Goal: Task Accomplishment & Management: Complete application form

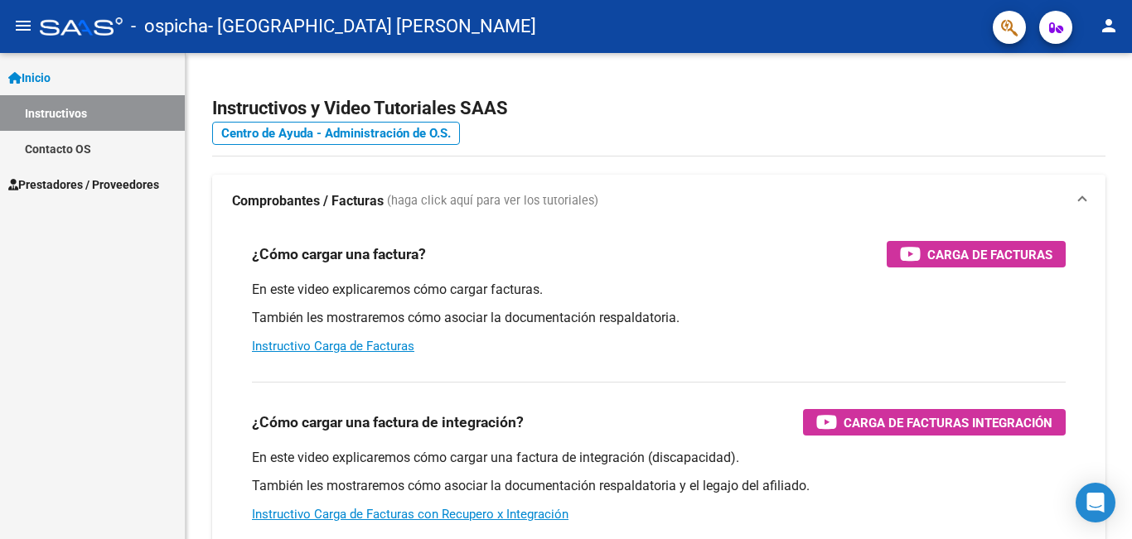
click at [157, 181] on span "Prestadores / Proveedores" at bounding box center [83, 185] width 151 height 18
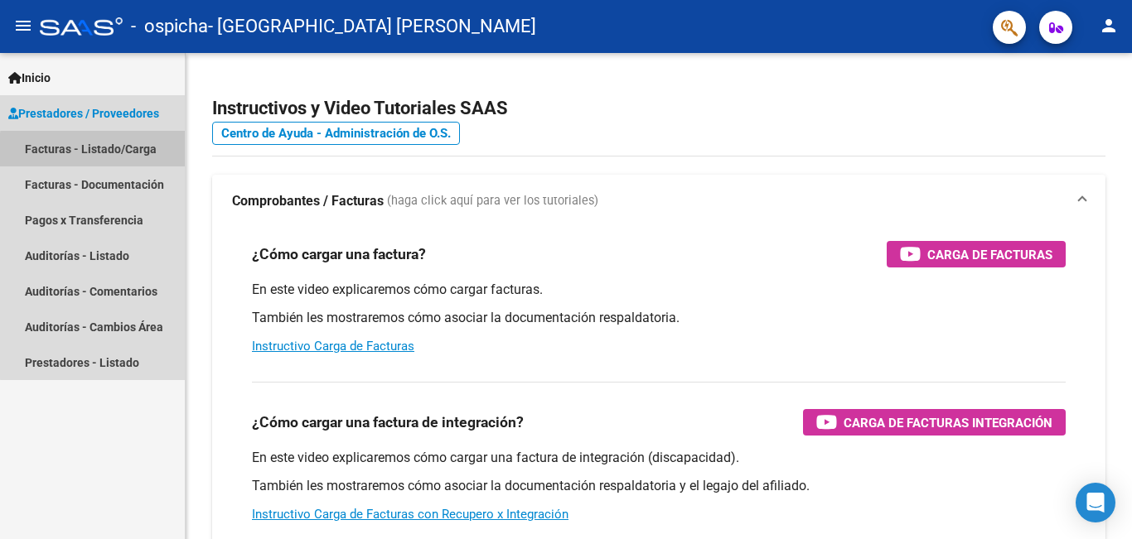
click at [145, 154] on link "Facturas - Listado/Carga" at bounding box center [92, 149] width 185 height 36
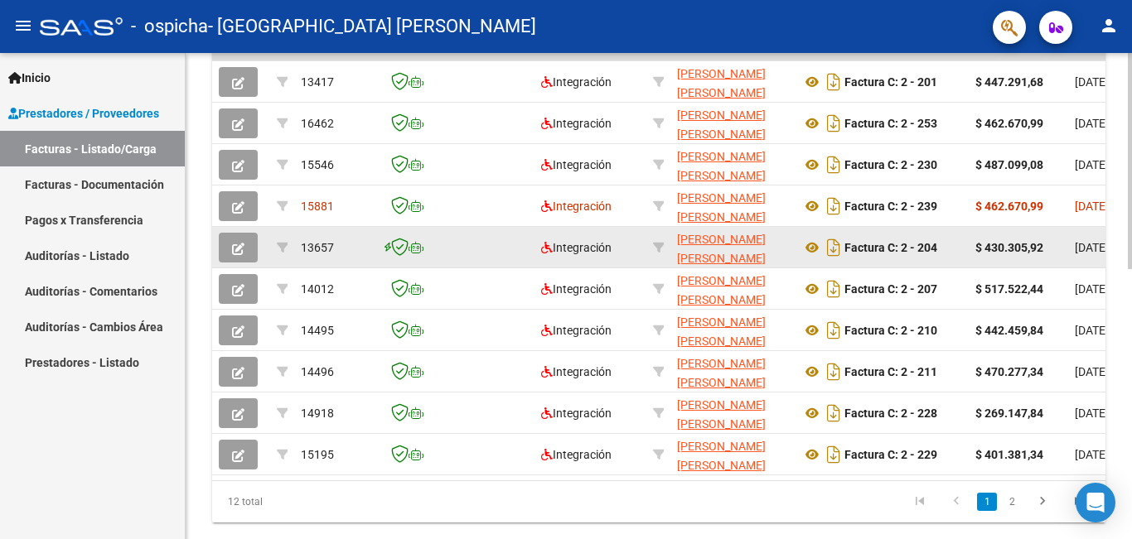
scroll to position [524, 0]
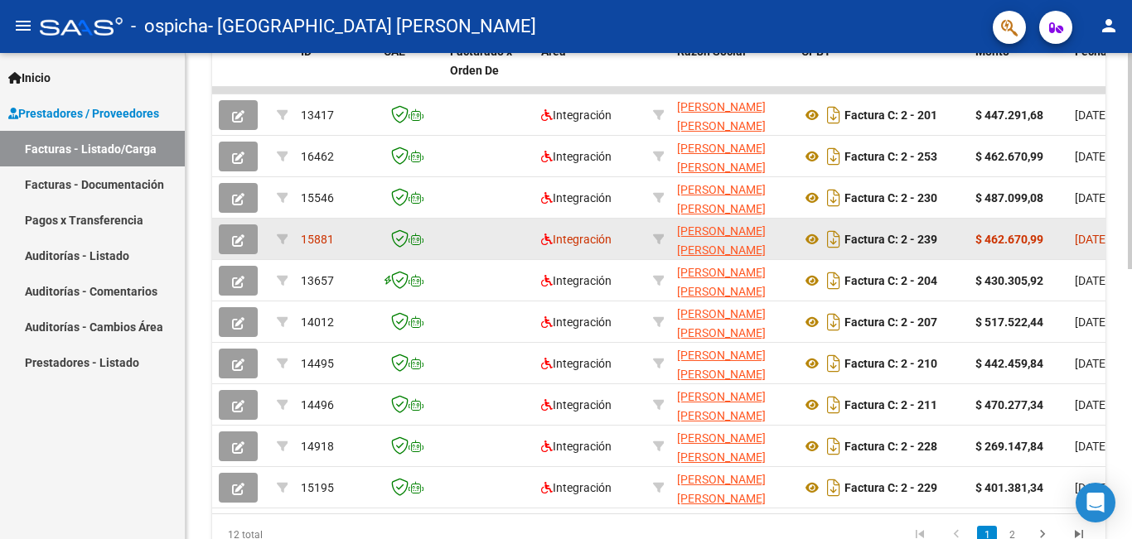
click at [233, 238] on icon "button" at bounding box center [238, 240] width 12 height 12
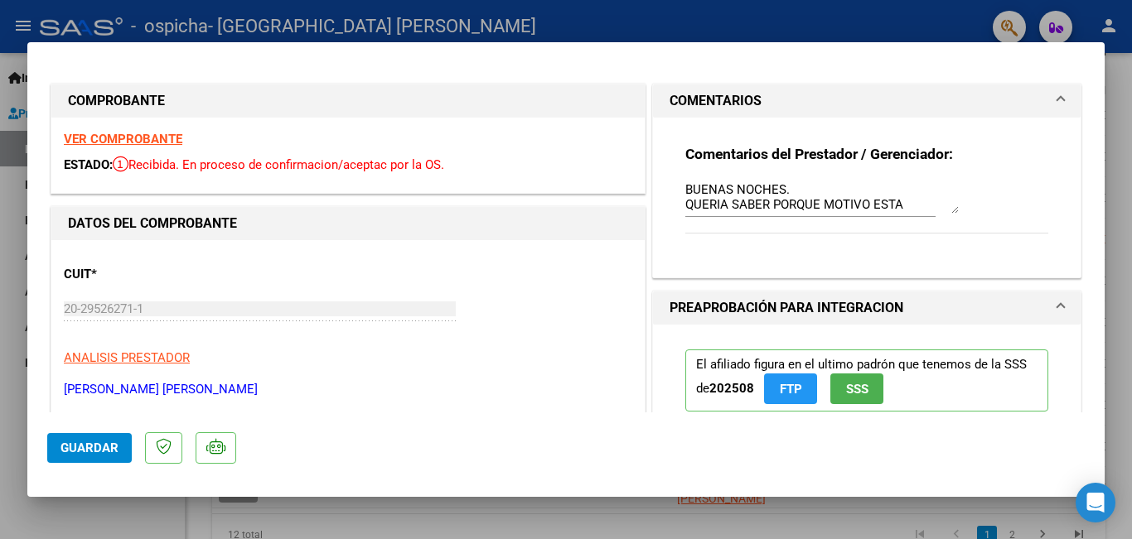
click at [120, 523] on div at bounding box center [566, 269] width 1132 height 539
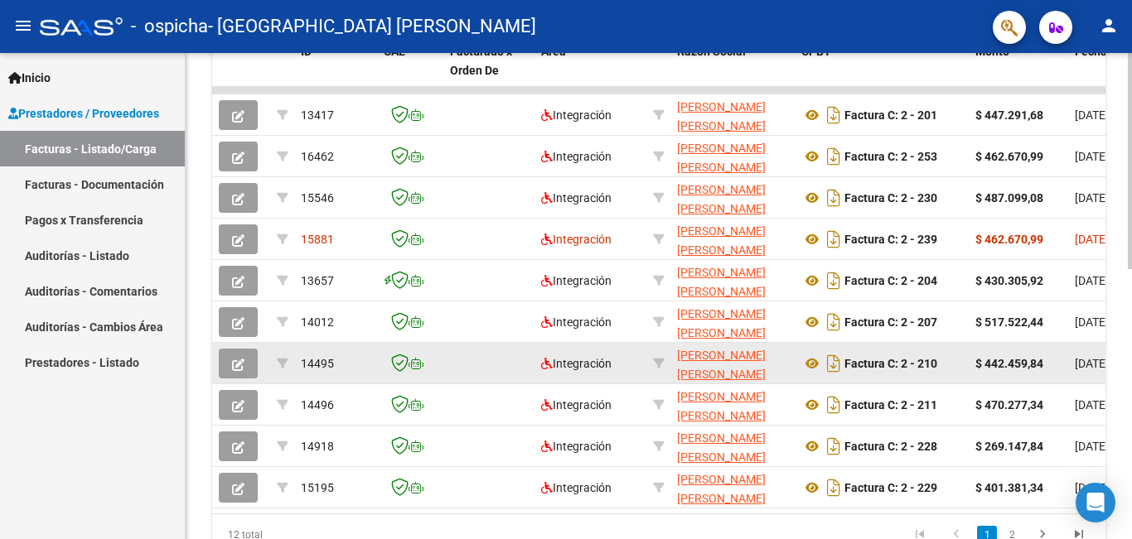
scroll to position [606, 0]
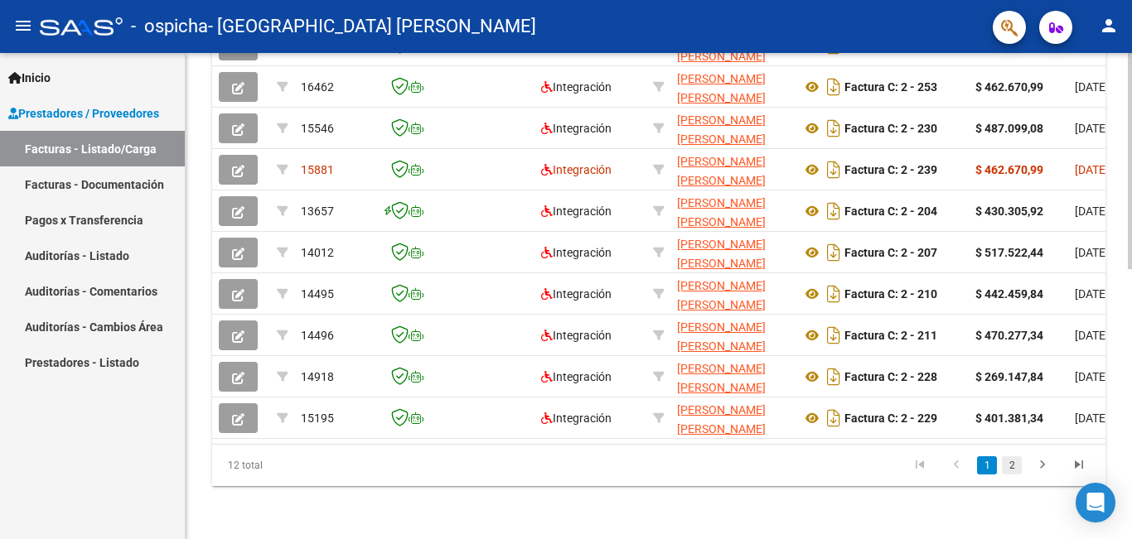
click at [1015, 471] on link "2" at bounding box center [1011, 465] width 20 height 18
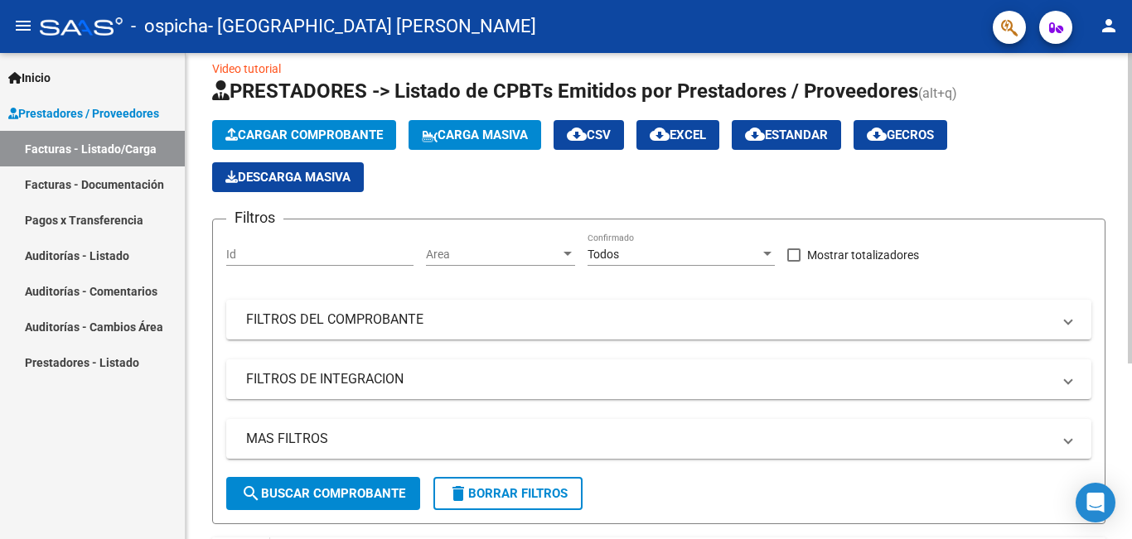
scroll to position [0, 0]
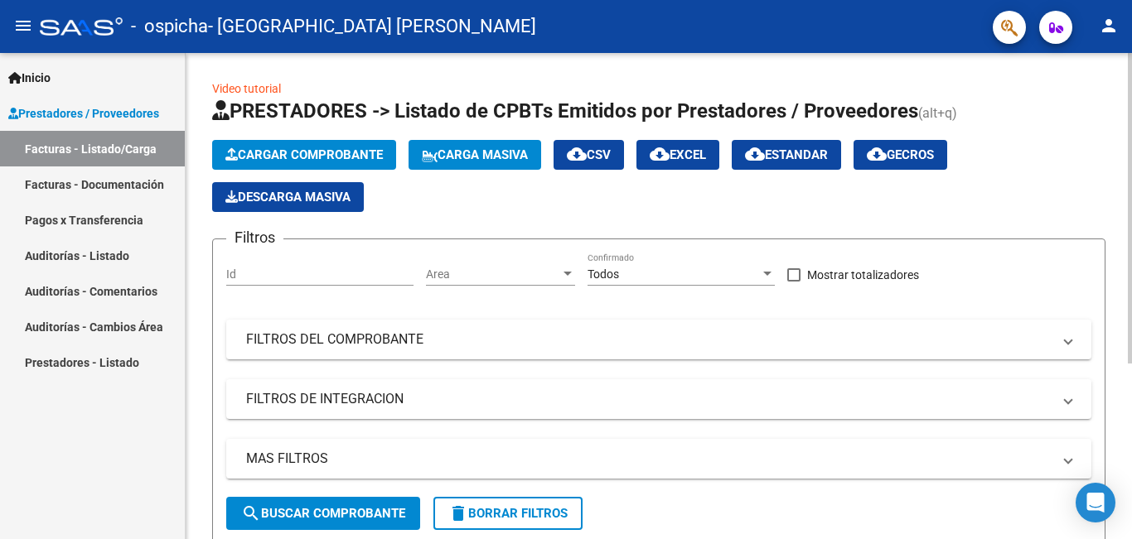
click at [345, 146] on button "Cargar Comprobante" at bounding box center [304, 155] width 184 height 30
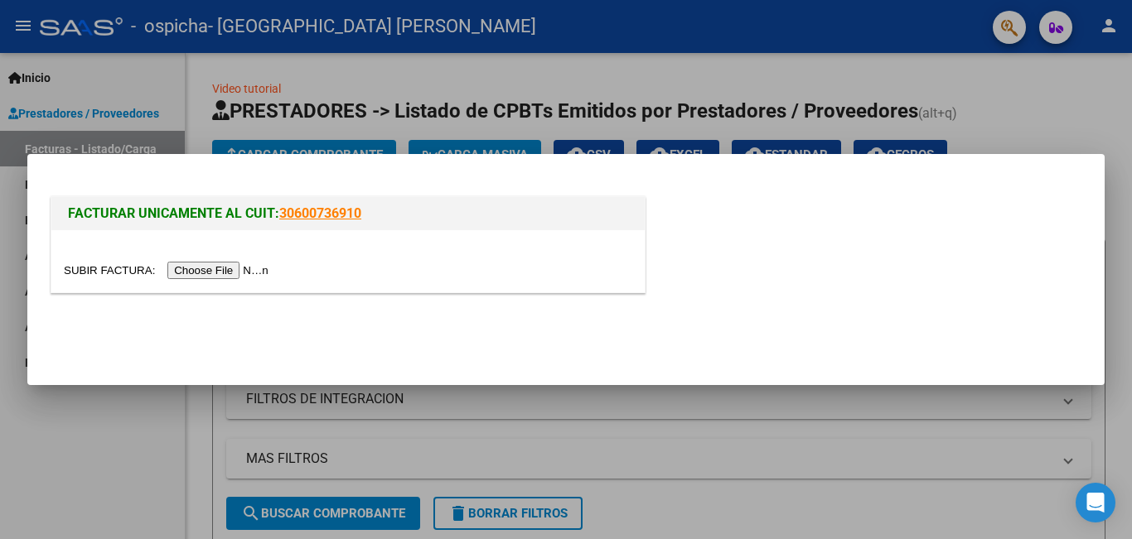
click at [249, 267] on input "file" at bounding box center [169, 270] width 210 height 17
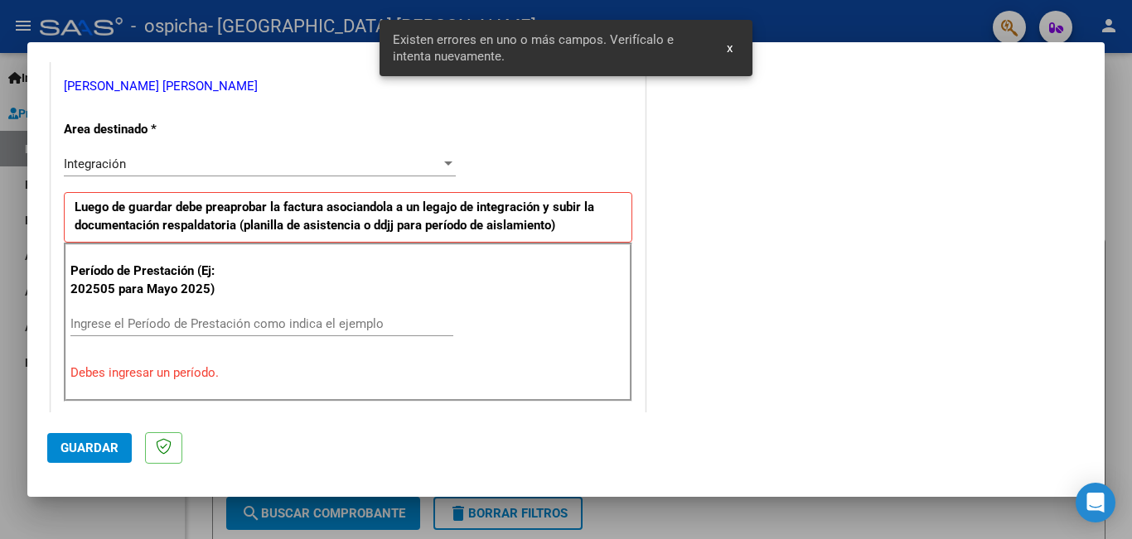
scroll to position [323, 0]
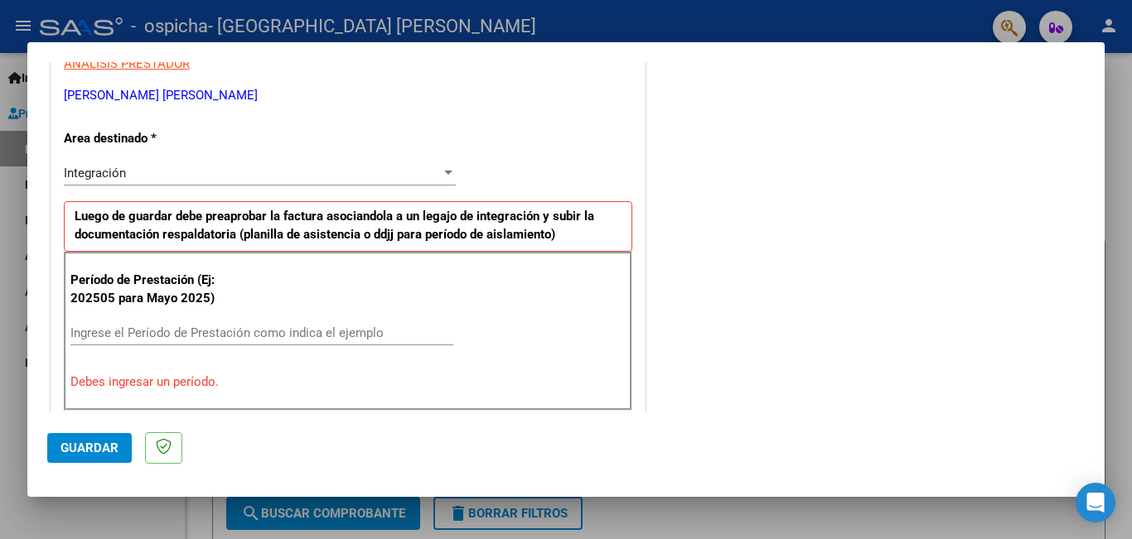
click at [176, 326] on input "Ingrese el Período de Prestación como indica el ejemplo" at bounding box center [261, 333] width 383 height 15
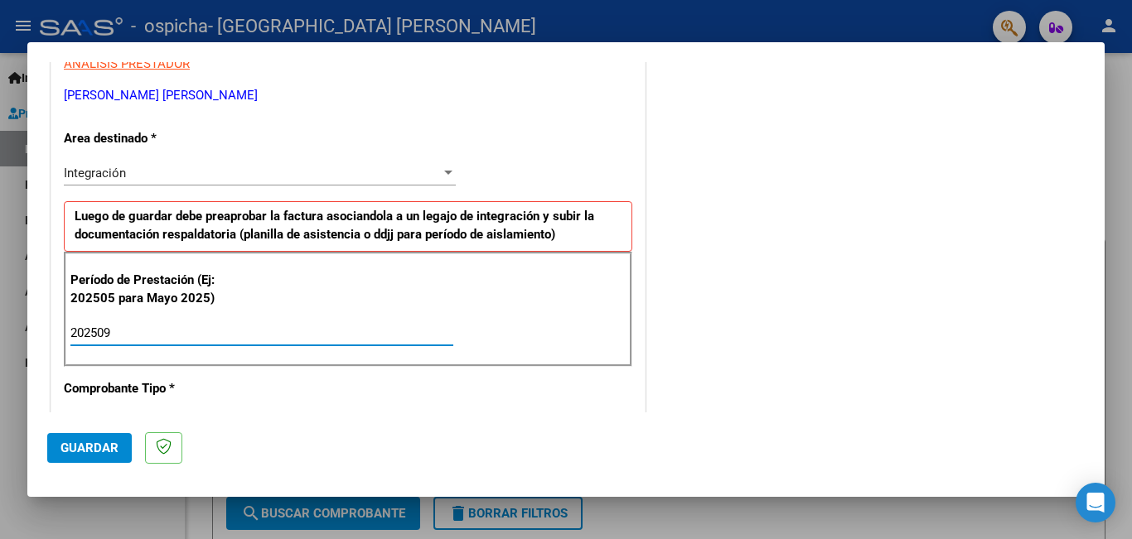
type input "202509"
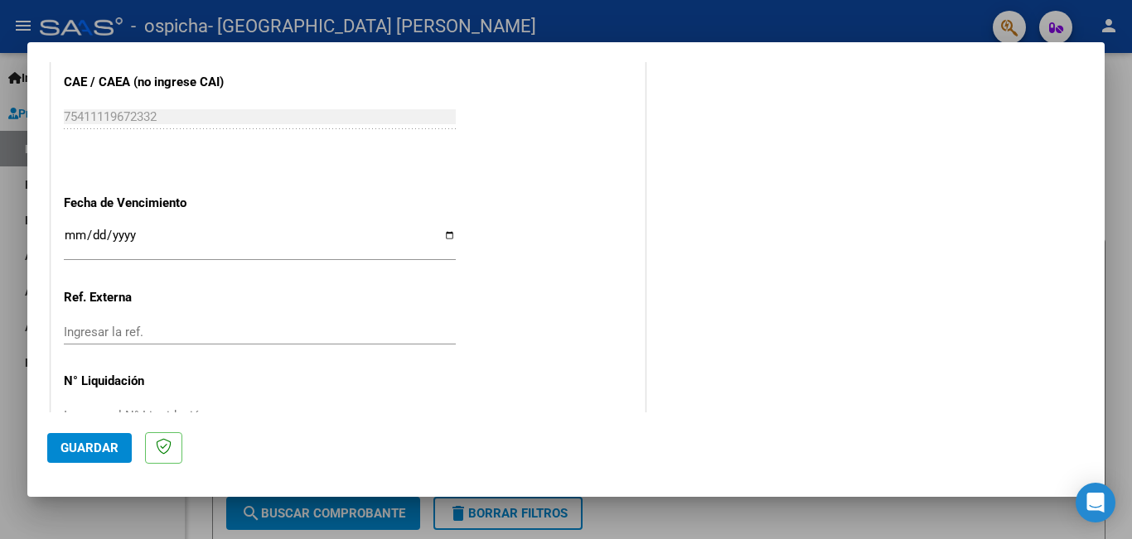
scroll to position [1069, 0]
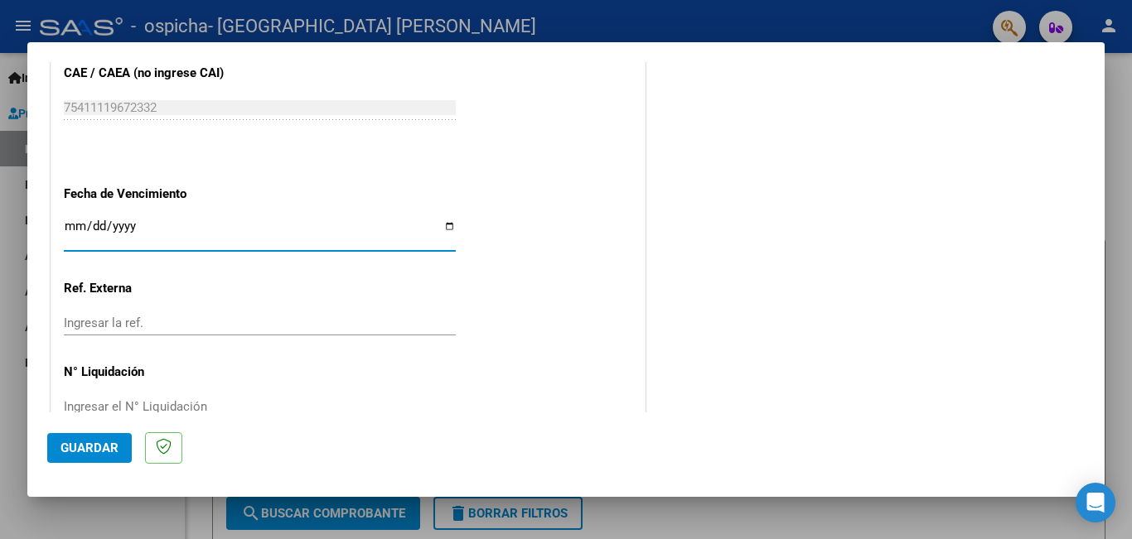
click at [442, 224] on input "Ingresar la fecha" at bounding box center [260, 233] width 392 height 27
type input "[DATE]"
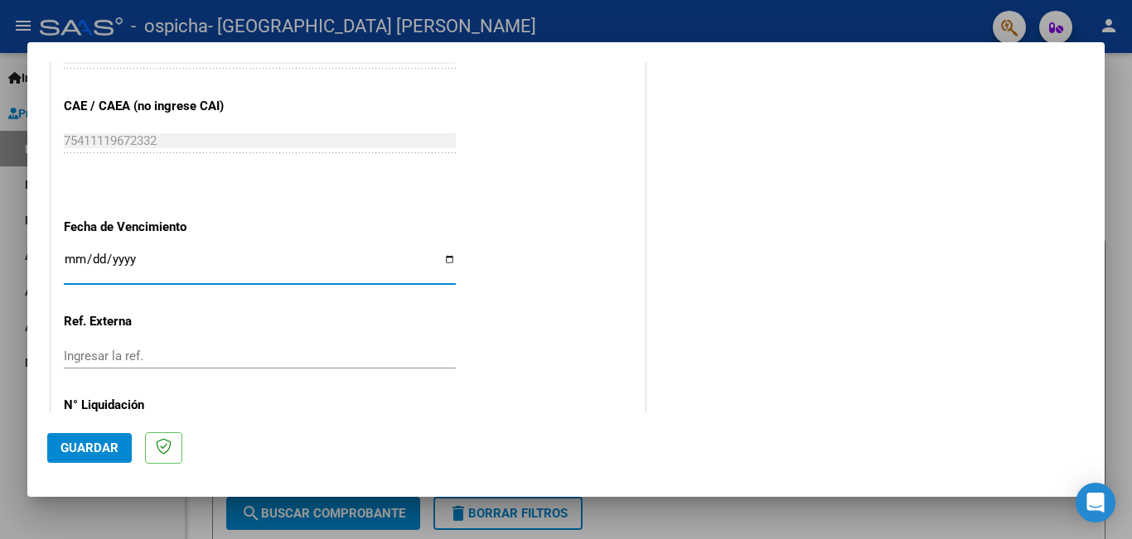
scroll to position [1025, 0]
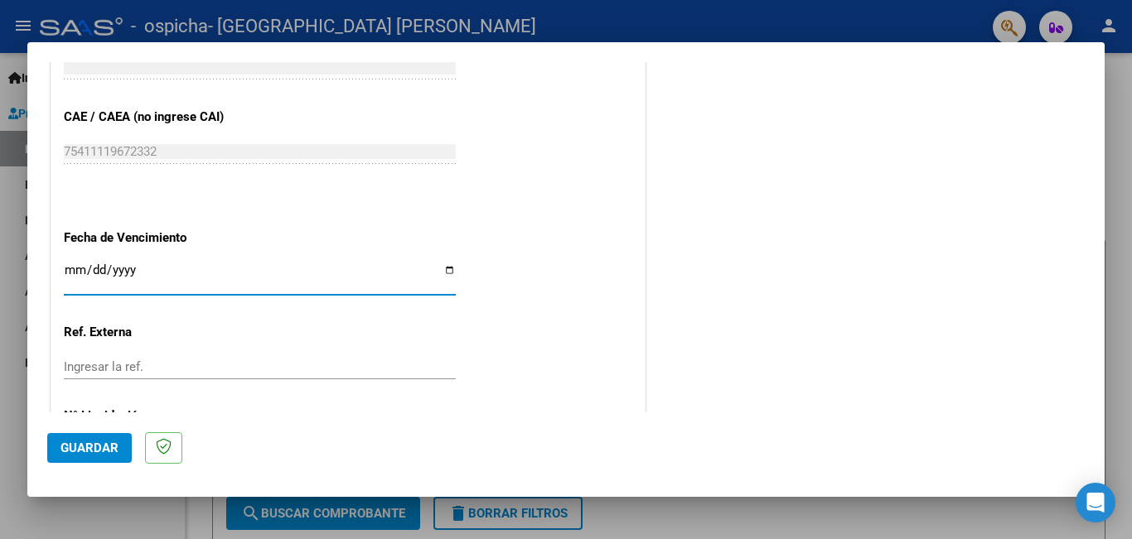
click at [442, 270] on input "[DATE]" at bounding box center [260, 276] width 392 height 27
click at [113, 448] on span "Guardar" at bounding box center [89, 448] width 58 height 15
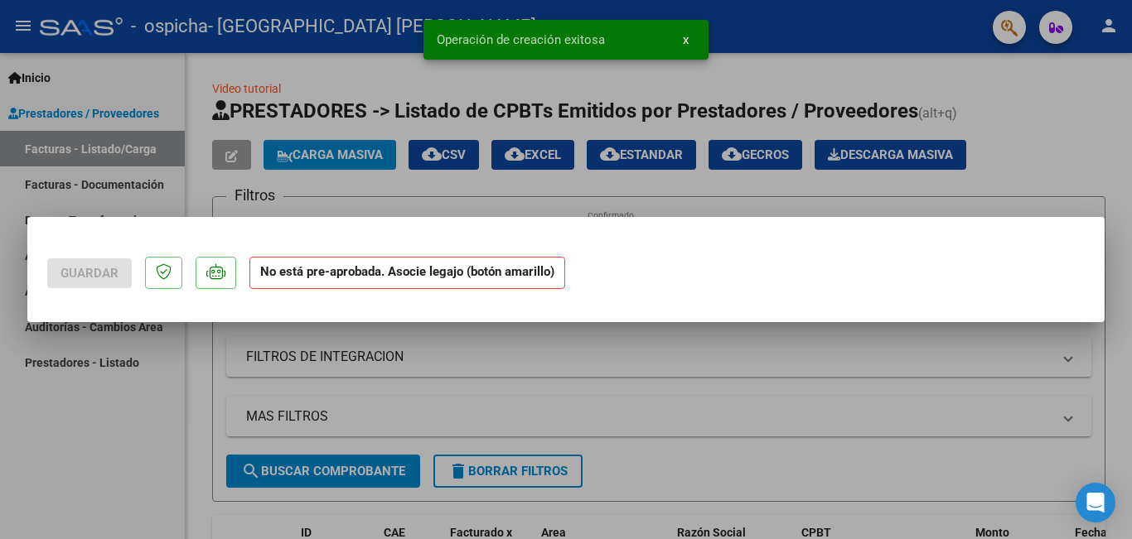
scroll to position [0, 0]
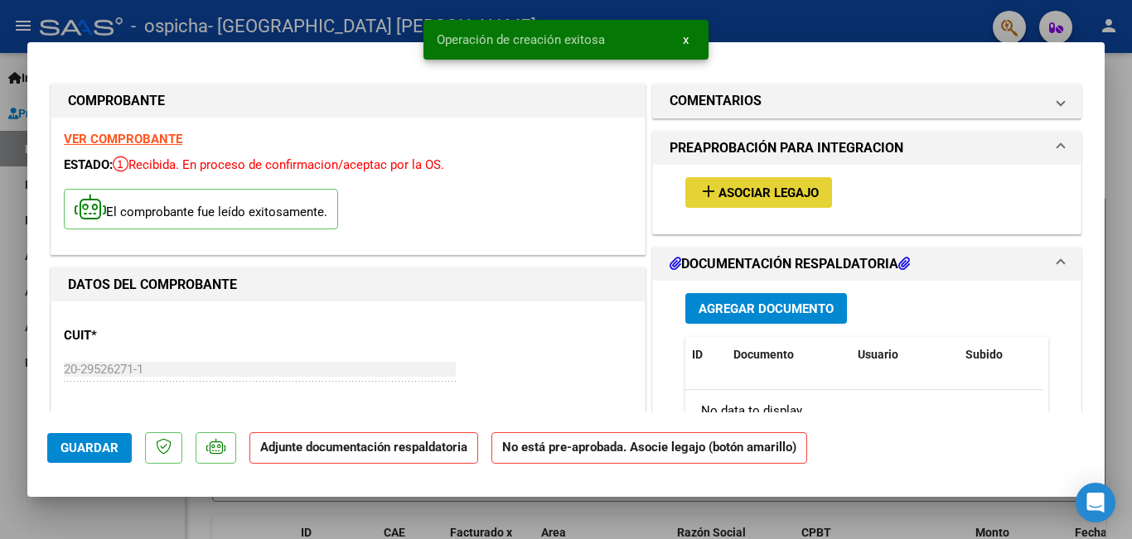
click at [739, 196] on span "Asociar Legajo" at bounding box center [768, 193] width 100 height 15
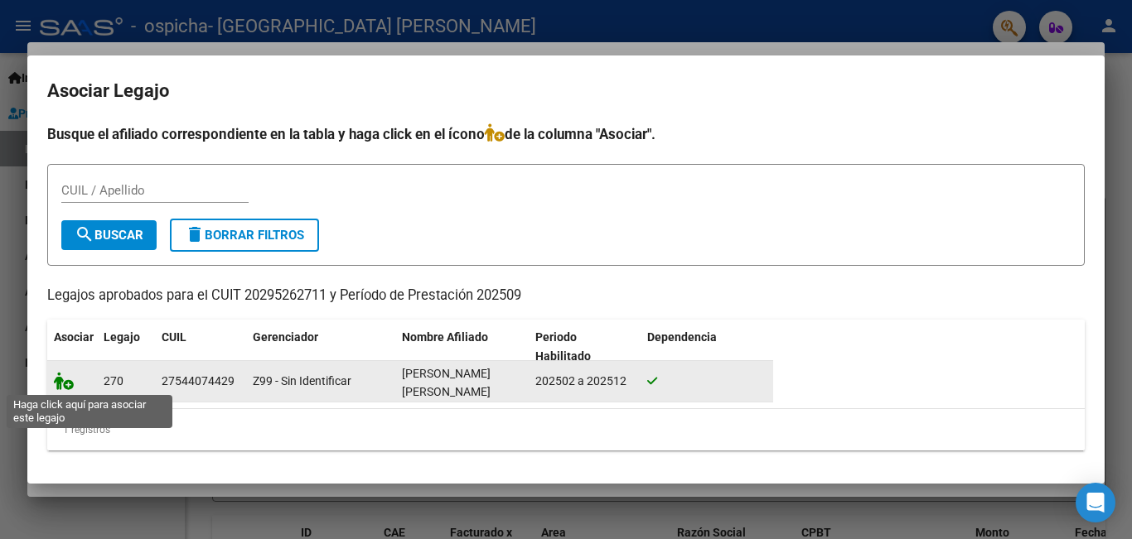
click at [60, 379] on icon at bounding box center [64, 381] width 20 height 18
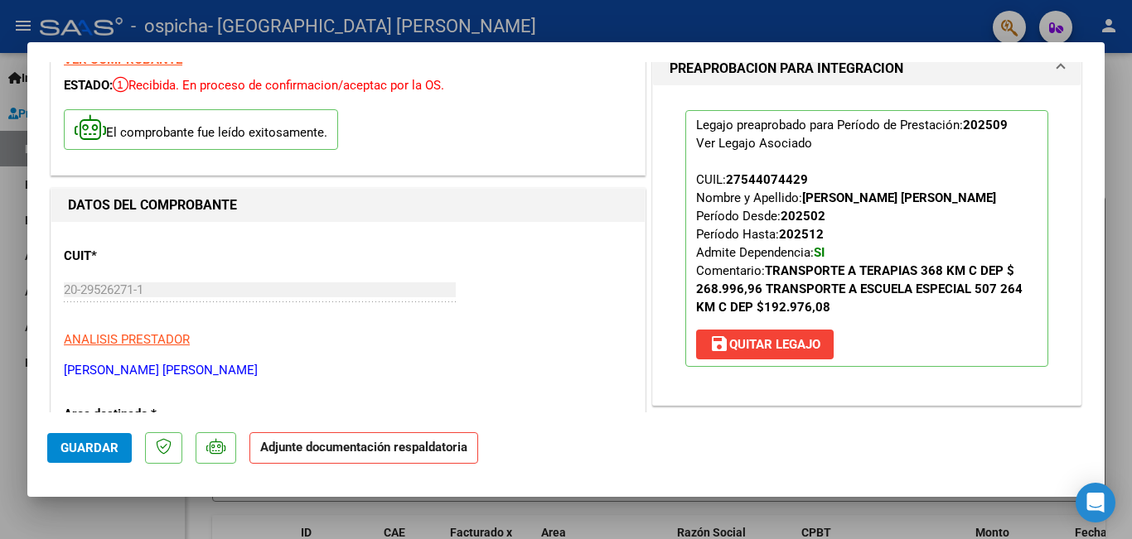
scroll to position [249, 0]
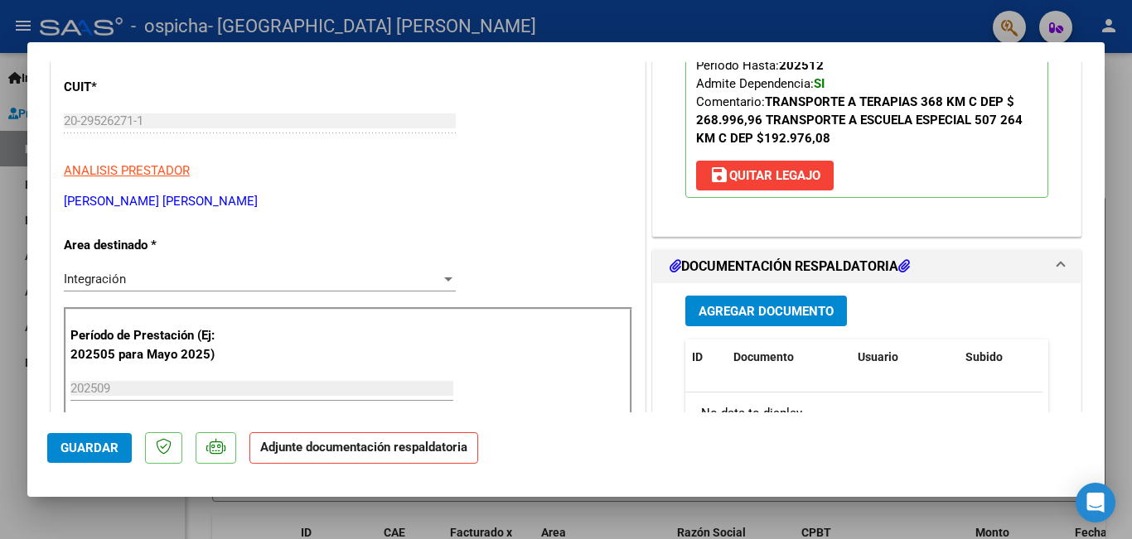
click at [698, 308] on span "Agregar Documento" at bounding box center [765, 311] width 135 height 15
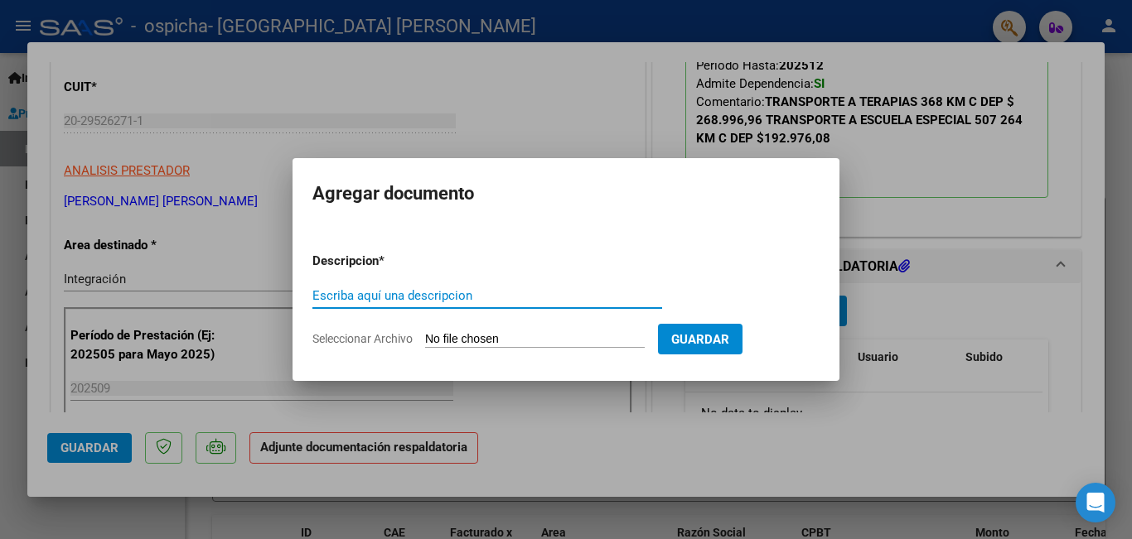
click at [471, 339] on input "Seleccionar Archivo" at bounding box center [535, 340] width 220 height 16
type input "C:\fakepath\20295262711_011_00002_00000255.pdf"
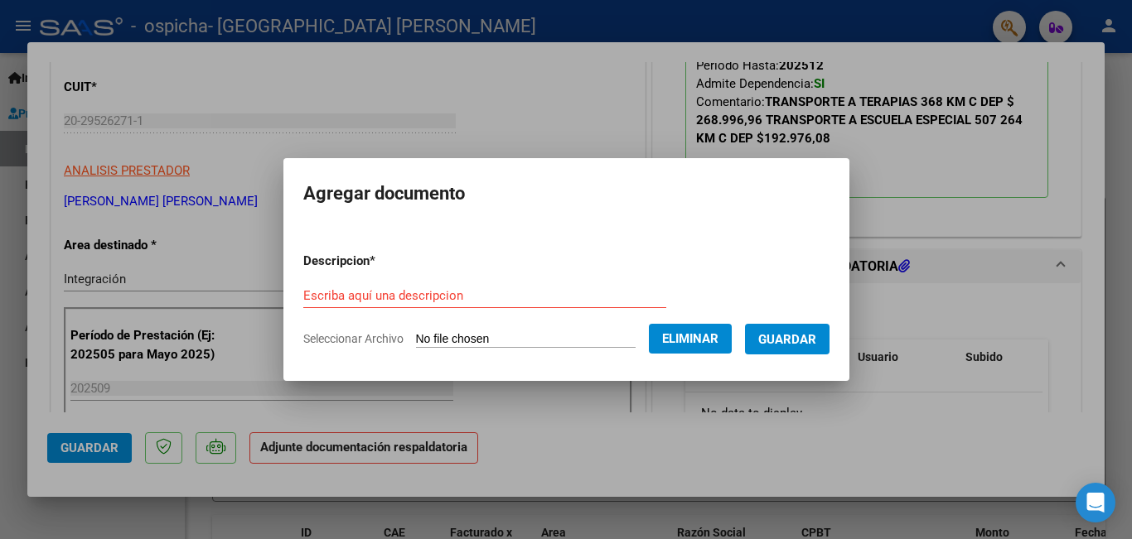
click at [685, 339] on span "Eliminar" at bounding box center [690, 338] width 56 height 15
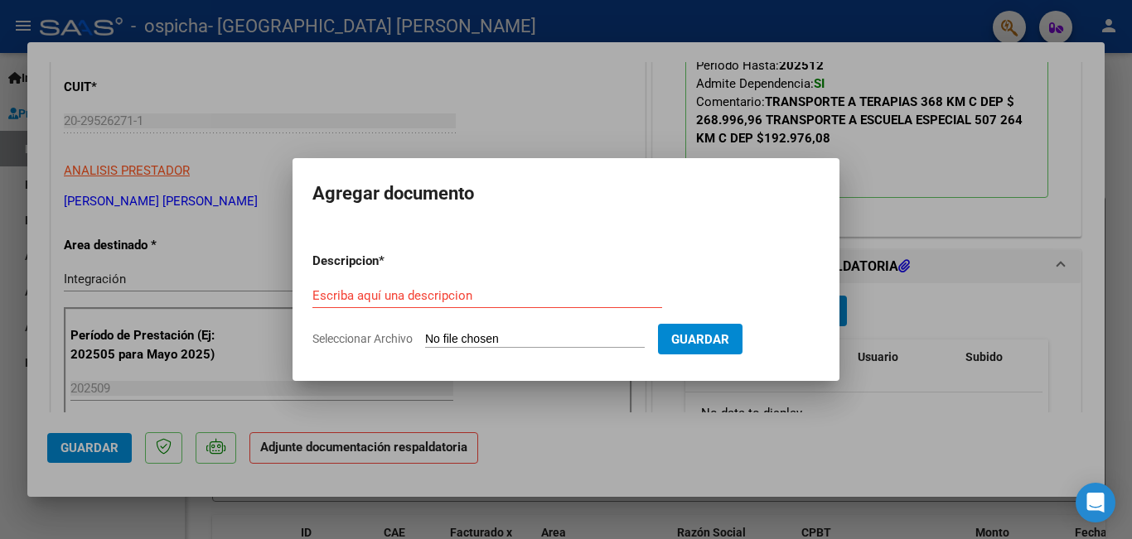
click at [524, 339] on input "Seleccionar Archivo" at bounding box center [535, 340] width 220 height 16
type input "C:\fakepath\ASISTENCIA KINE [DATE] [PERSON_NAME].pdf"
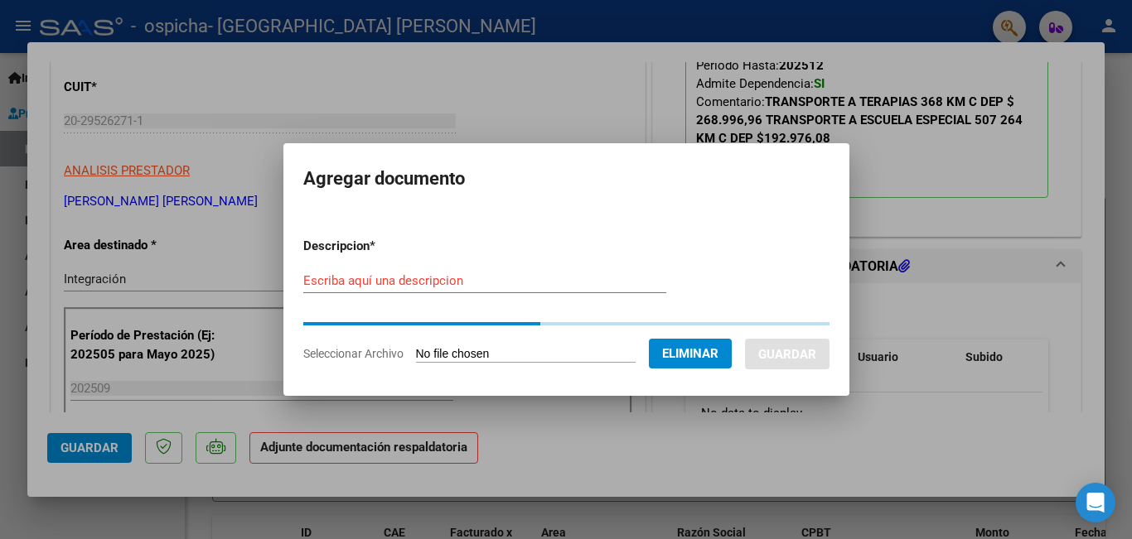
click at [408, 278] on input "Escriba aquí una descripcion" at bounding box center [484, 280] width 363 height 15
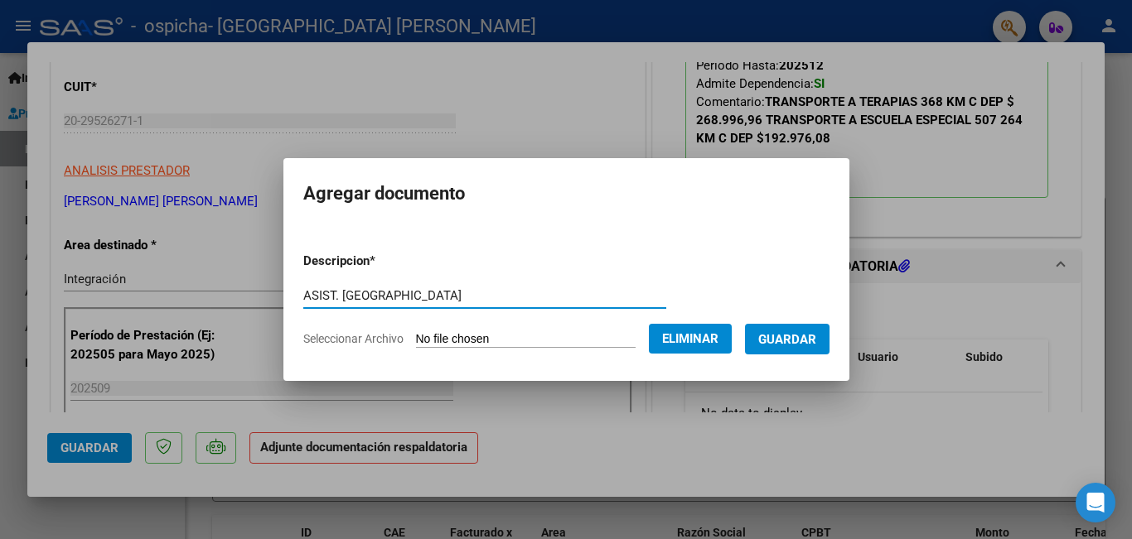
type input "ASIST. [GEOGRAPHIC_DATA]"
click at [813, 334] on span "Guardar" at bounding box center [787, 339] width 58 height 15
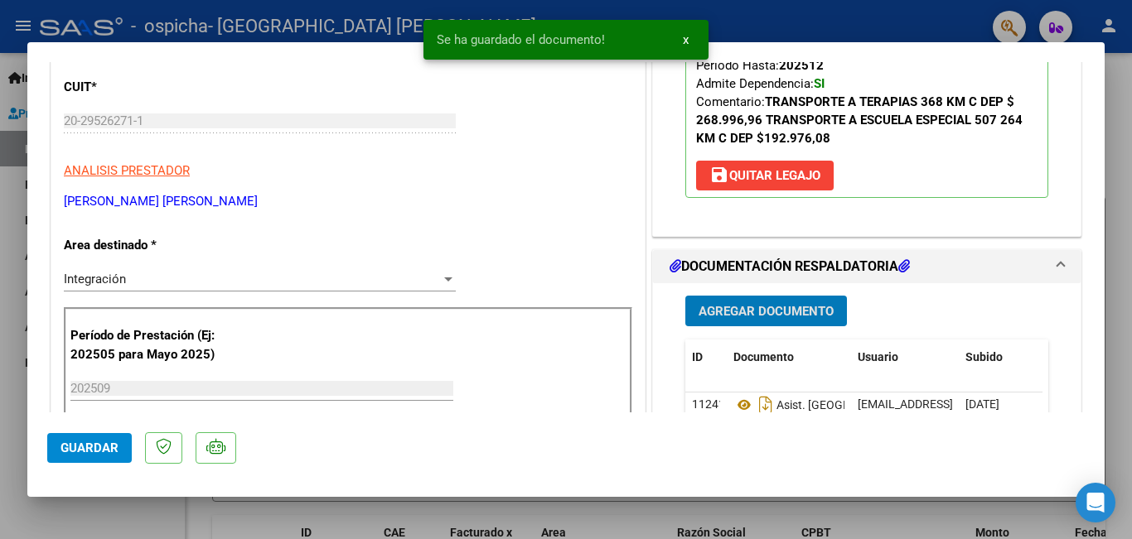
scroll to position [414, 0]
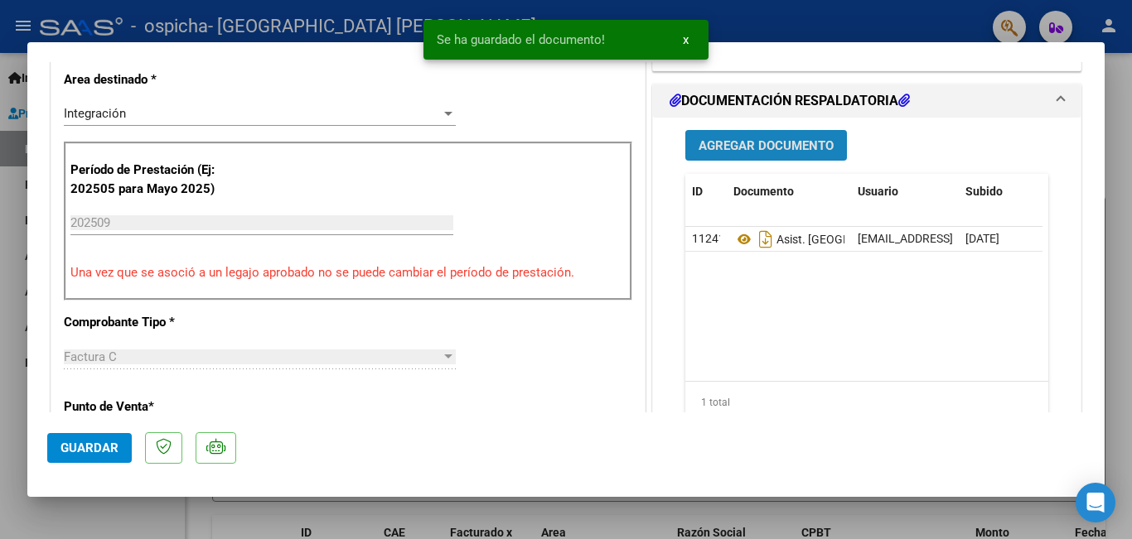
click at [811, 149] on span "Agregar Documento" at bounding box center [765, 145] width 135 height 15
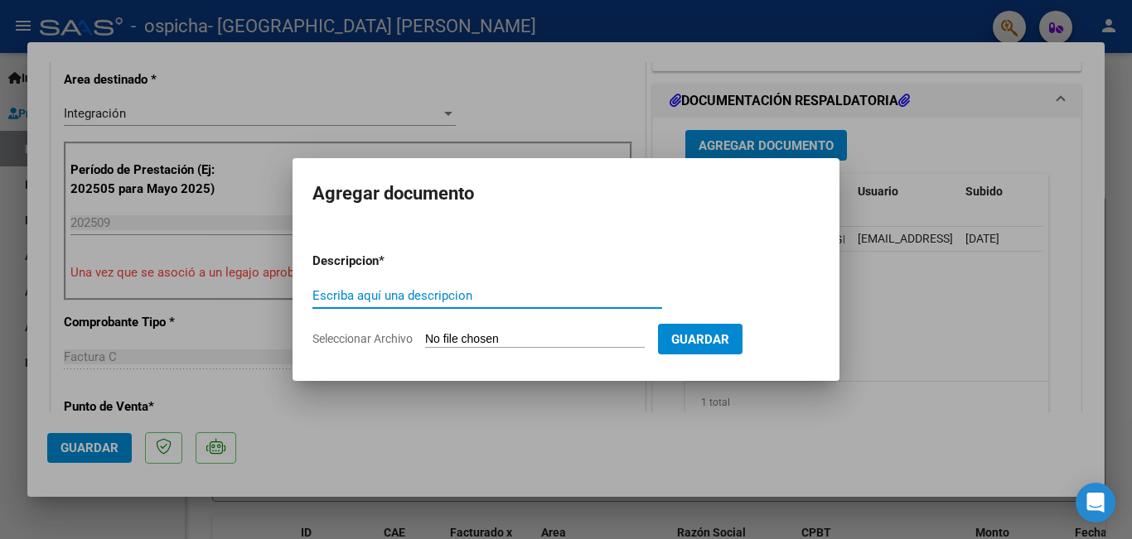
click at [531, 339] on input "Seleccionar Archivo" at bounding box center [535, 340] width 220 height 16
type input "C:\fakepath\ASISTENCIA ESC. [DATE] [PERSON_NAME].pdf"
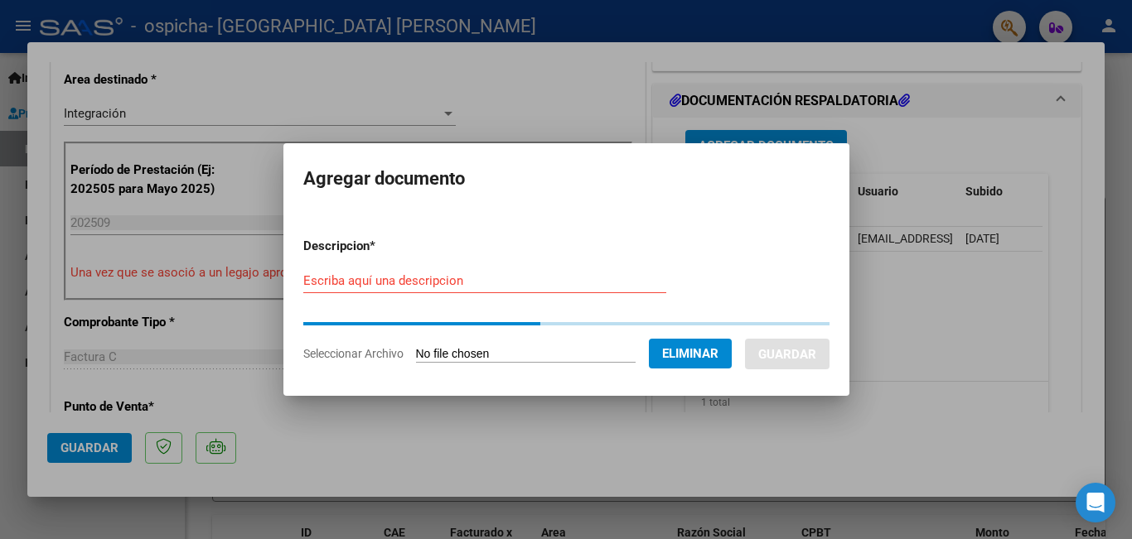
click at [509, 273] on input "Escriba aquí una descripcion" at bounding box center [484, 280] width 363 height 15
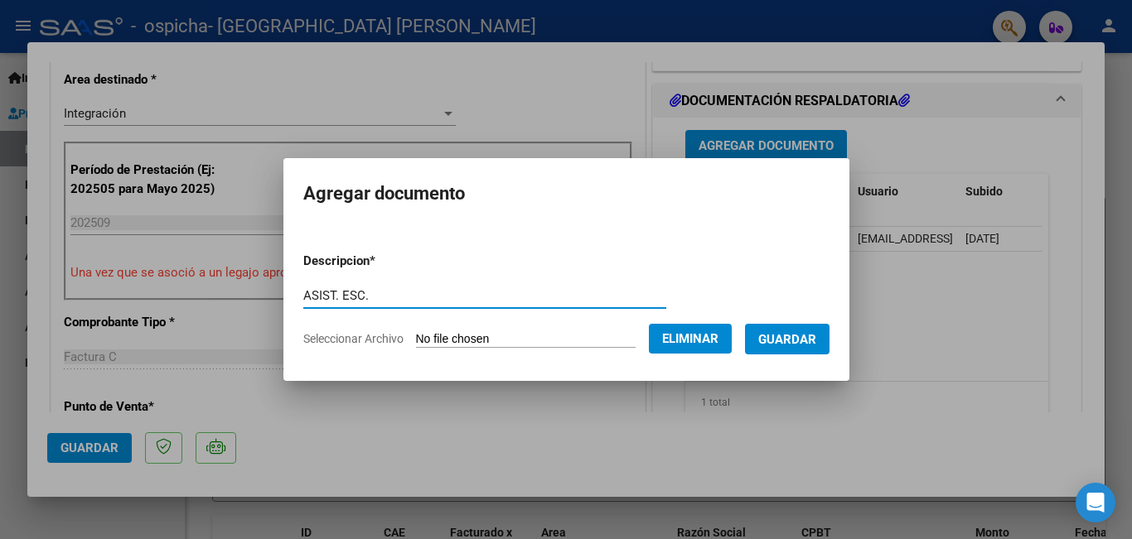
type input "ASIST. ESC."
click at [785, 337] on span "Guardar" at bounding box center [787, 339] width 58 height 15
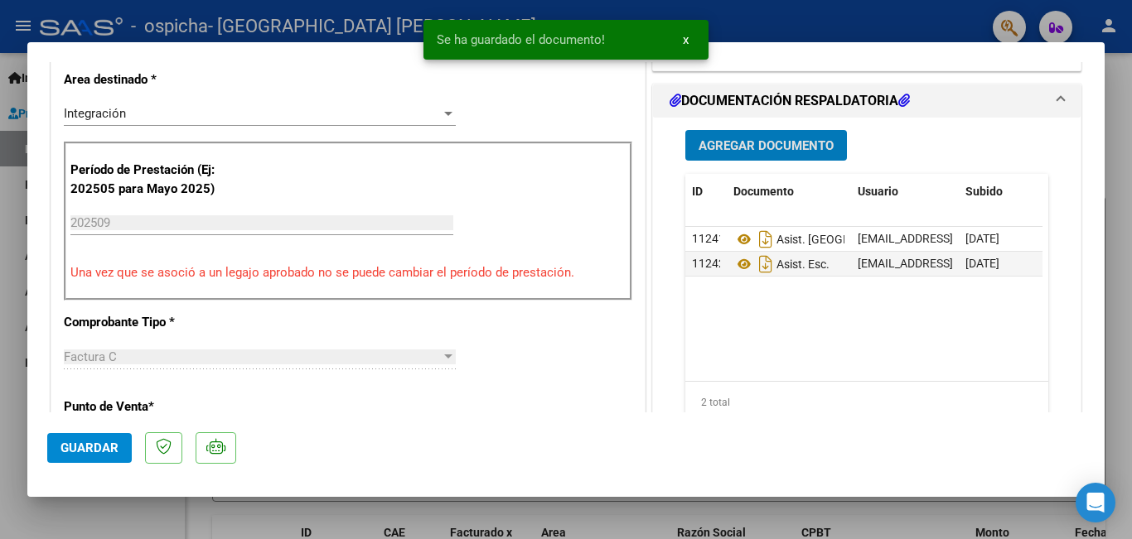
click at [753, 144] on span "Agregar Documento" at bounding box center [765, 145] width 135 height 15
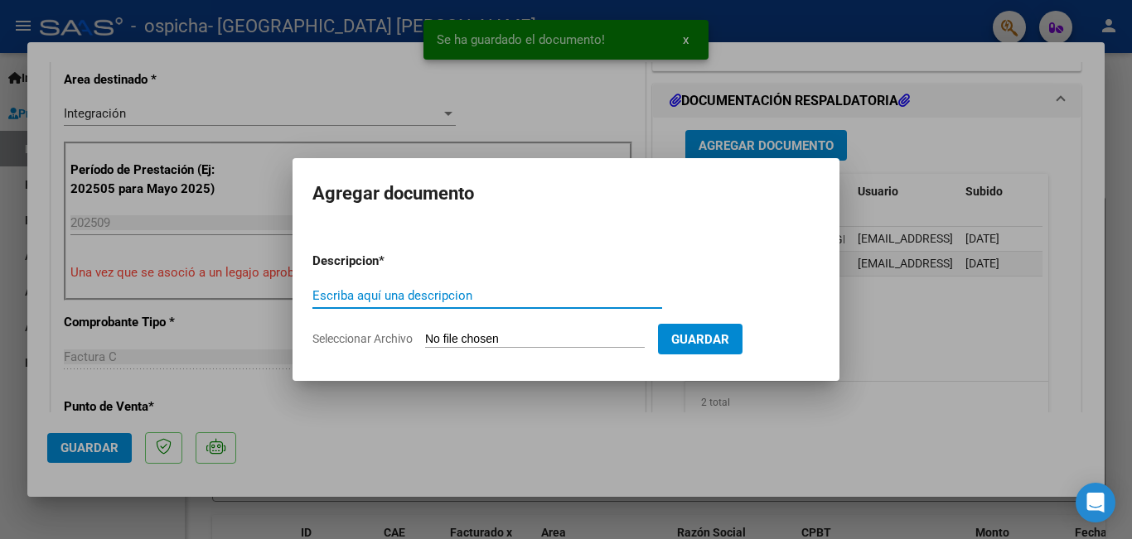
click at [495, 335] on input "Seleccionar Archivo" at bounding box center [535, 340] width 220 height 16
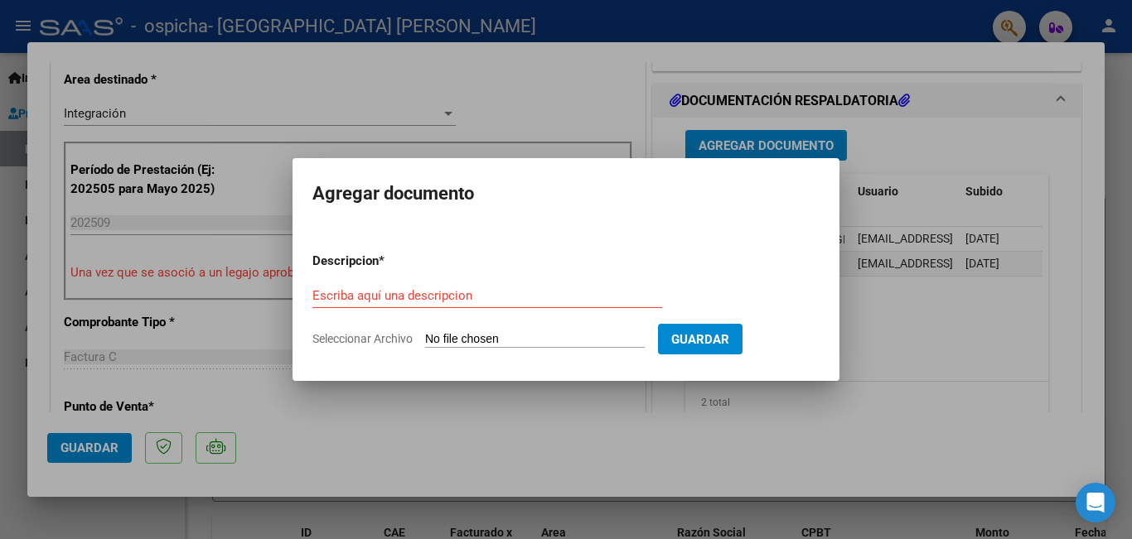
type input "C:\fakepath\ASISTENCIA PSICO [DATE] [PERSON_NAME].pdf"
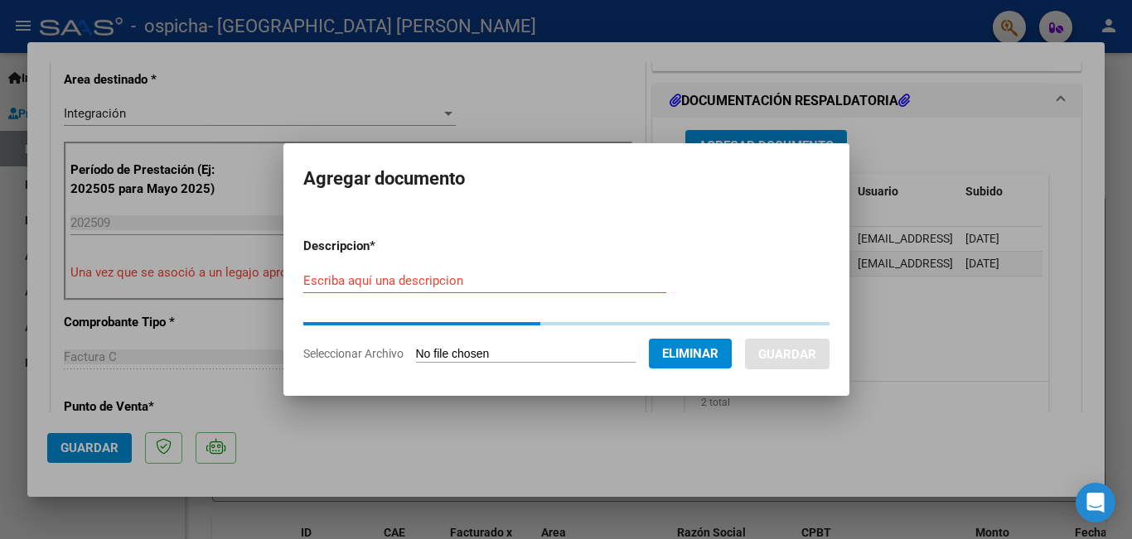
click at [476, 302] on div "Escriba aquí una descripcion" at bounding box center [484, 288] width 363 height 41
click at [476, 281] on input "Escriba aquí una descripcion" at bounding box center [484, 280] width 363 height 15
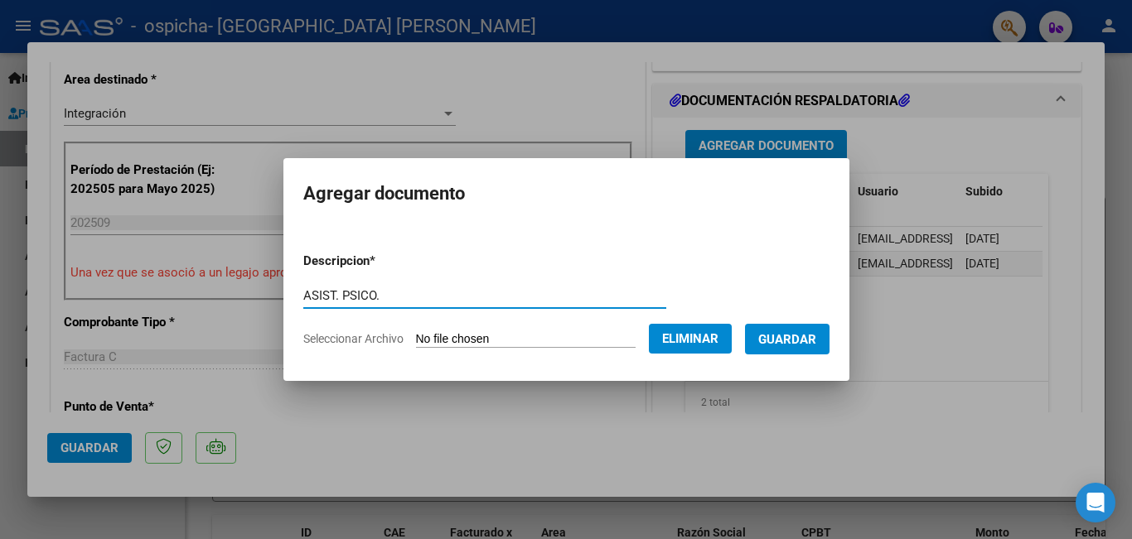
type input "ASIST. PSICO."
click at [797, 324] on button "Guardar" at bounding box center [787, 339] width 84 height 31
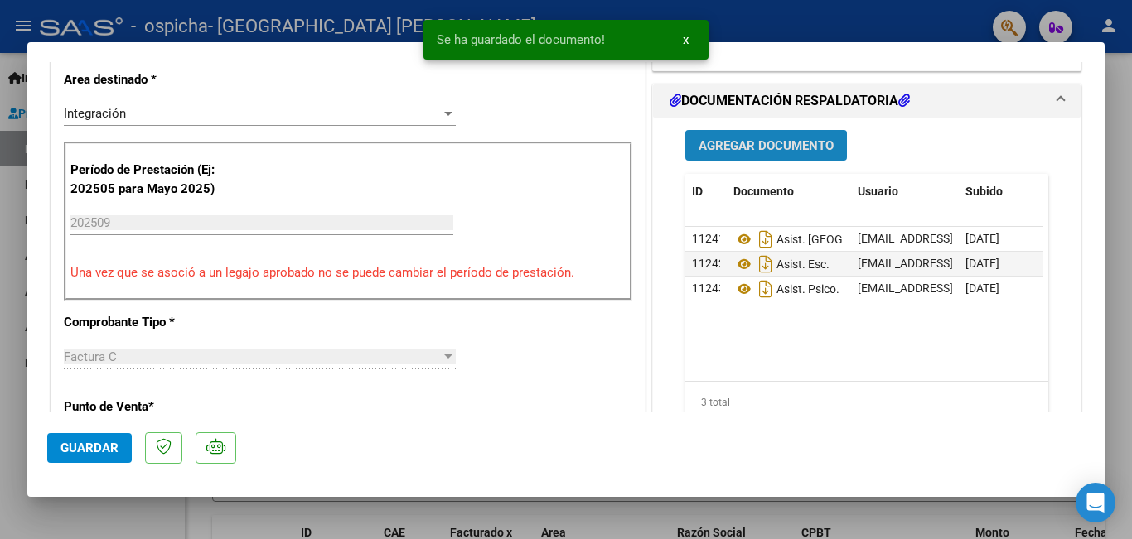
click at [803, 151] on span "Agregar Documento" at bounding box center [765, 145] width 135 height 15
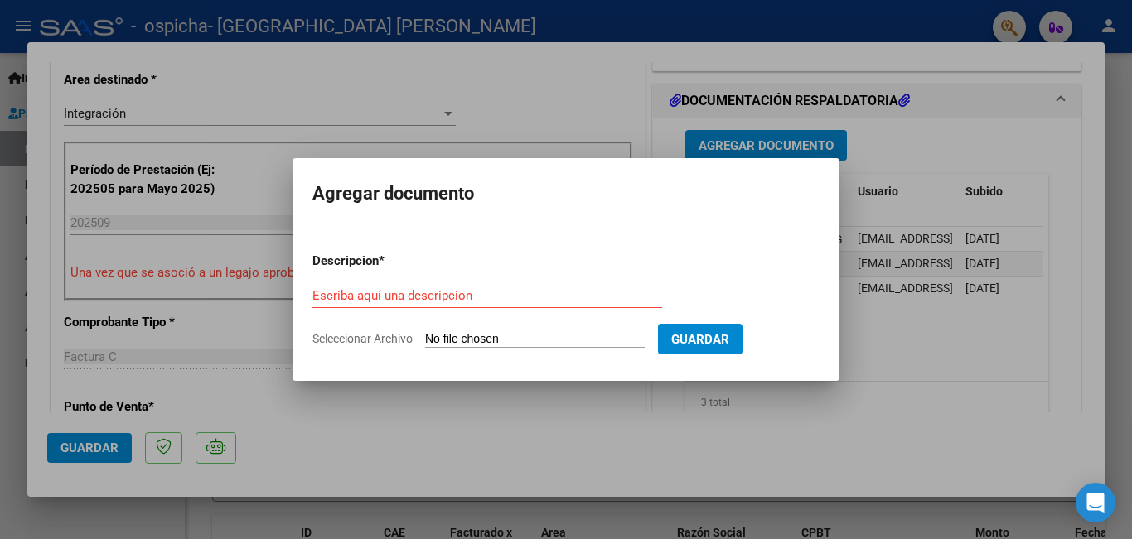
click at [499, 340] on input "Seleccionar Archivo" at bounding box center [535, 340] width 220 height 16
type input "C:\fakepath\AUTORIZACION 2025 A ESCUELA 507- [PERSON_NAME].pdf"
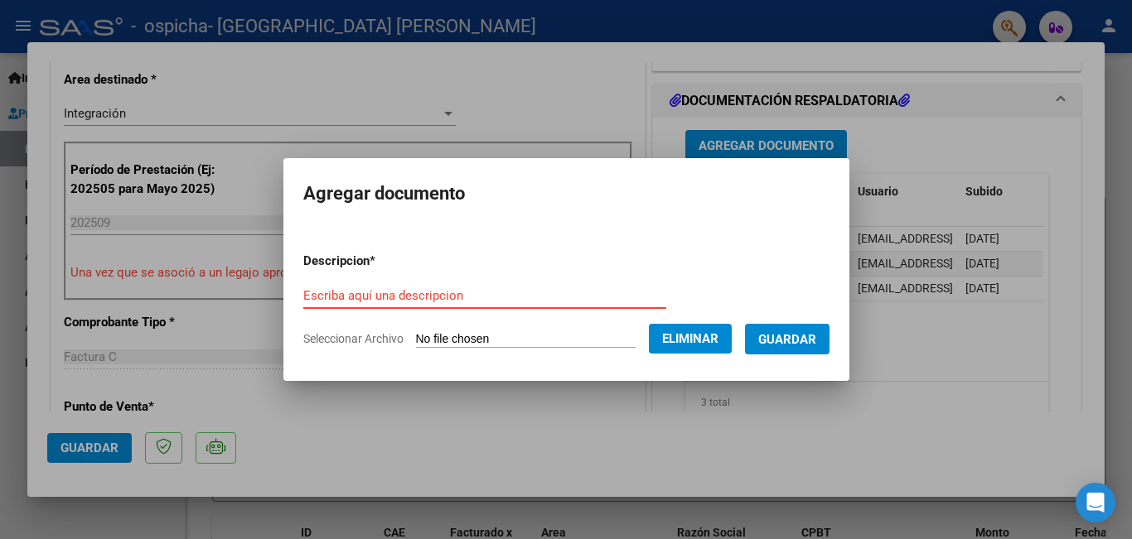
click at [420, 290] on input "Escriba aquí una descripcion" at bounding box center [484, 295] width 363 height 15
type input "AU. ESC."
click at [793, 332] on span "Guardar" at bounding box center [787, 339] width 58 height 15
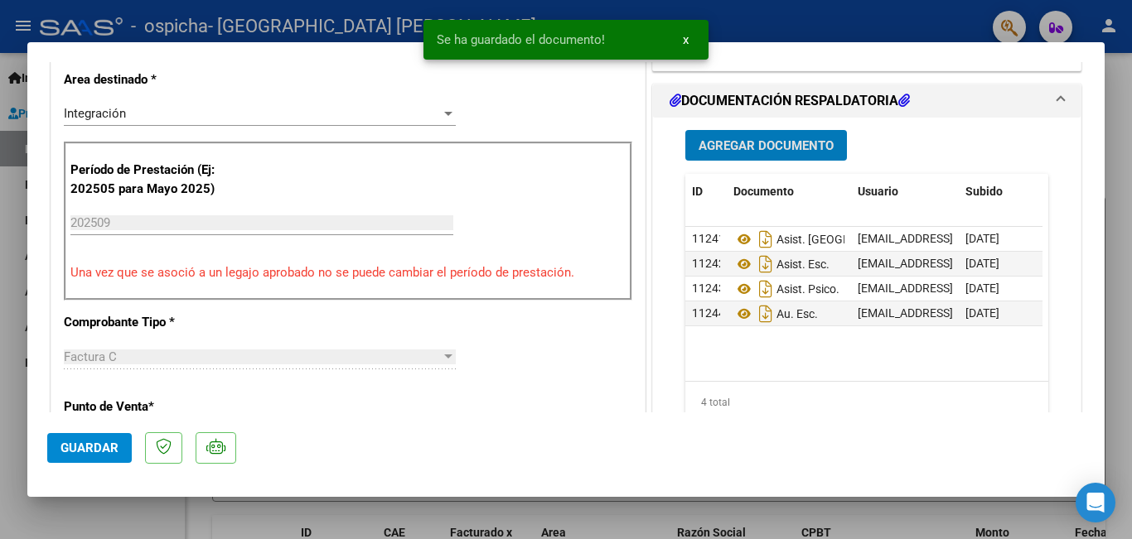
click at [744, 144] on span "Agregar Documento" at bounding box center [765, 145] width 135 height 15
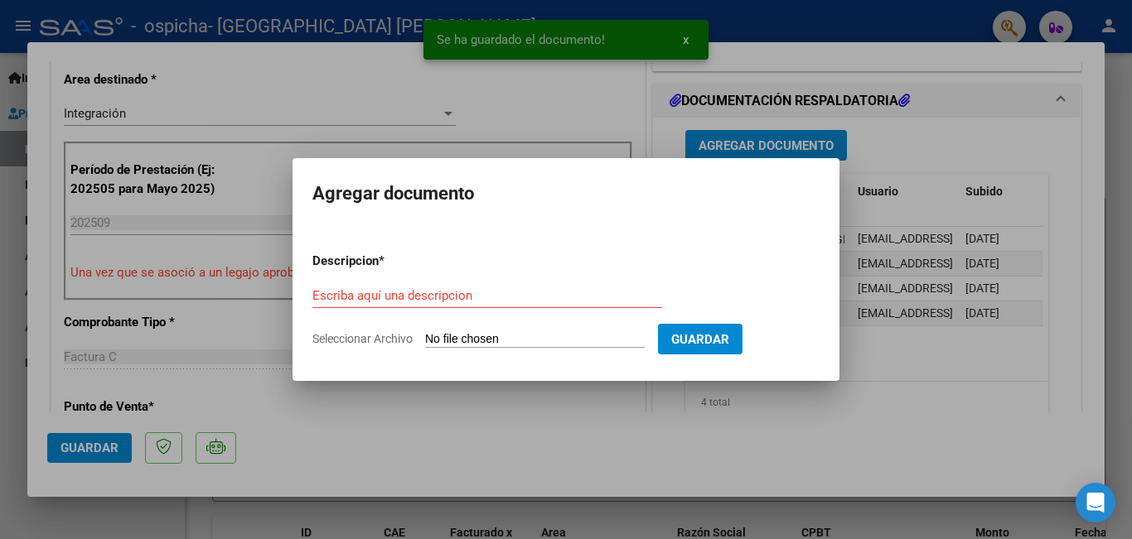
click at [438, 342] on input "Seleccionar Archivo" at bounding box center [535, 340] width 220 height 16
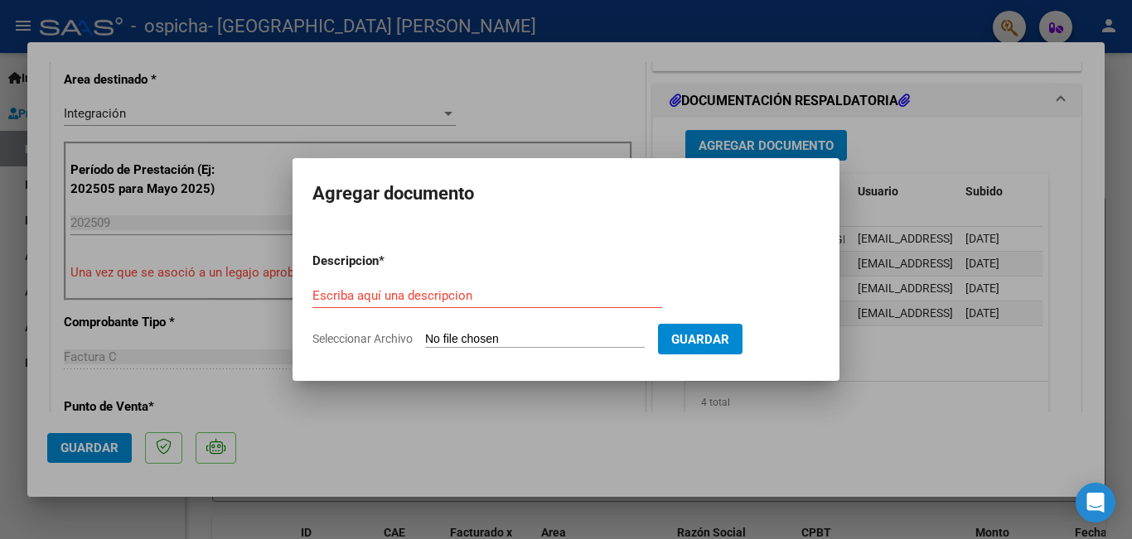
type input "C:\fakepath\AUTORIZACION 2025 A TERAPIAS - [PERSON_NAME].pdf"
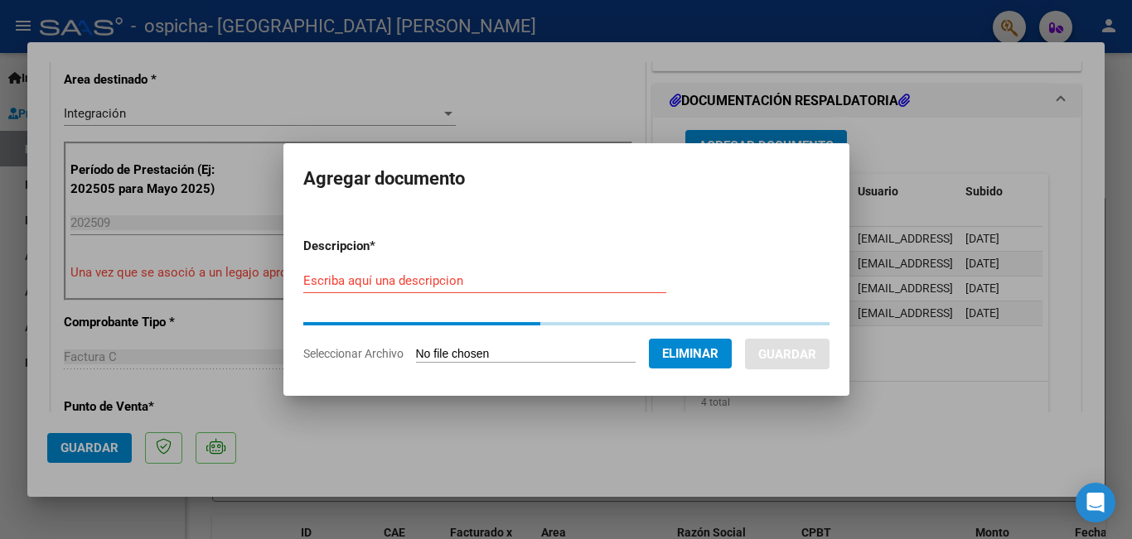
click at [422, 280] on input "Escriba aquí una descripcion" at bounding box center [484, 280] width 363 height 15
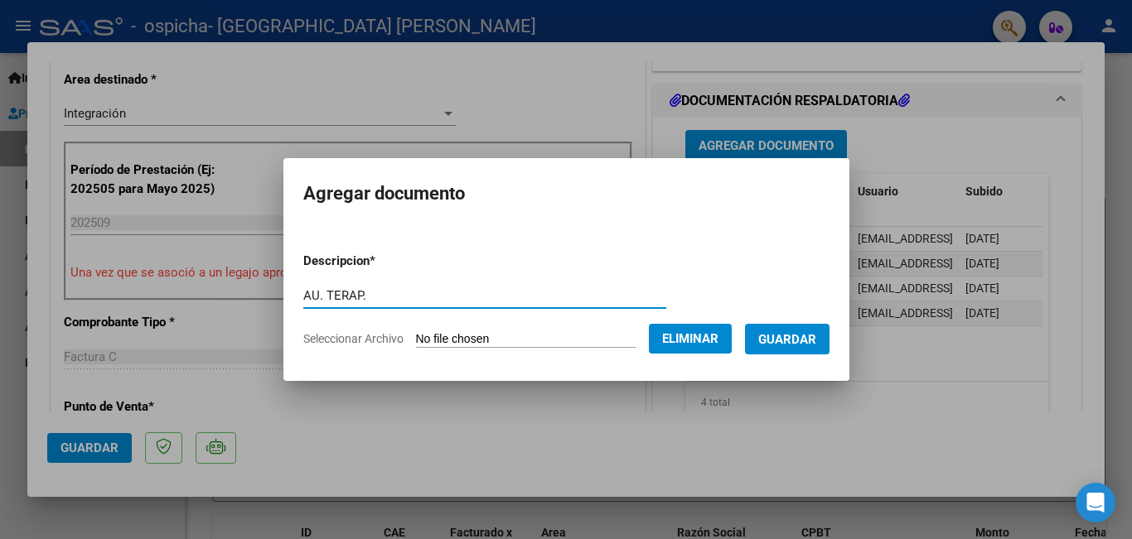
type input "AU. TERAP."
click at [784, 338] on span "Guardar" at bounding box center [787, 339] width 58 height 15
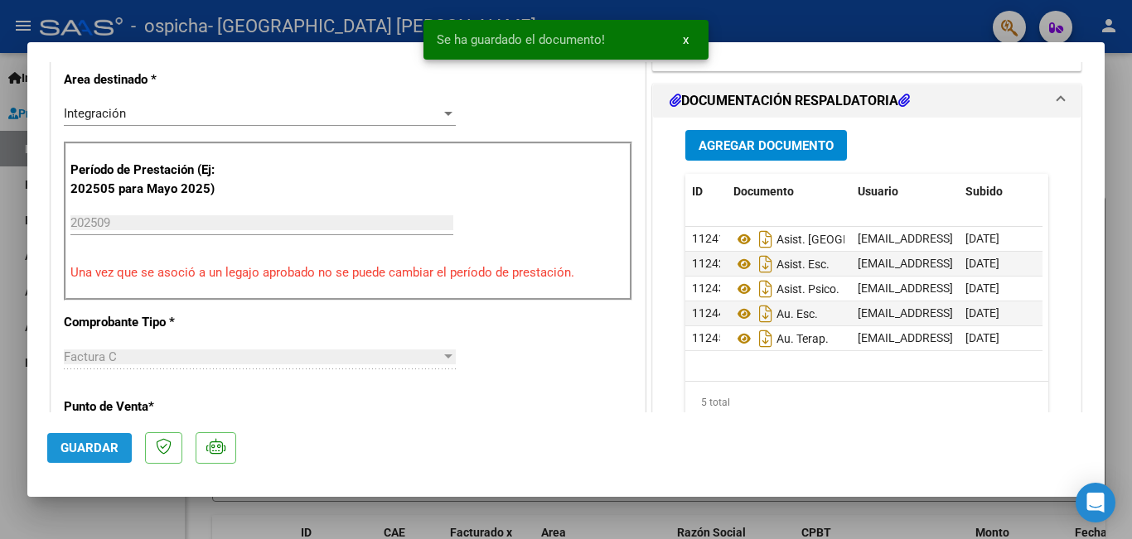
click at [60, 450] on button "Guardar" at bounding box center [89, 448] width 84 height 30
click at [64, 525] on div at bounding box center [566, 269] width 1132 height 539
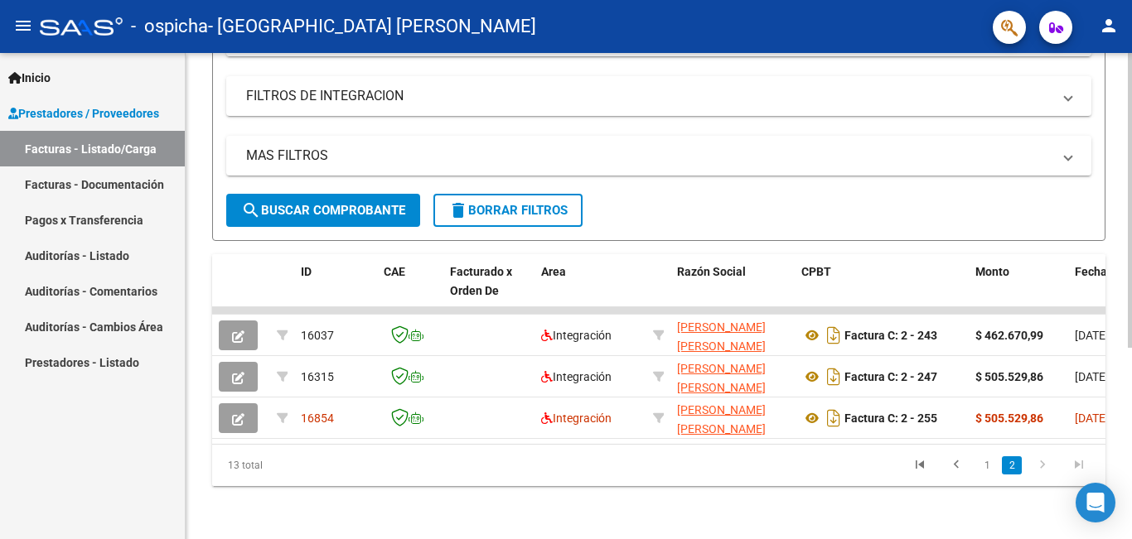
scroll to position [316, 0]
